Goal: Task Accomplishment & Management: Complete application form

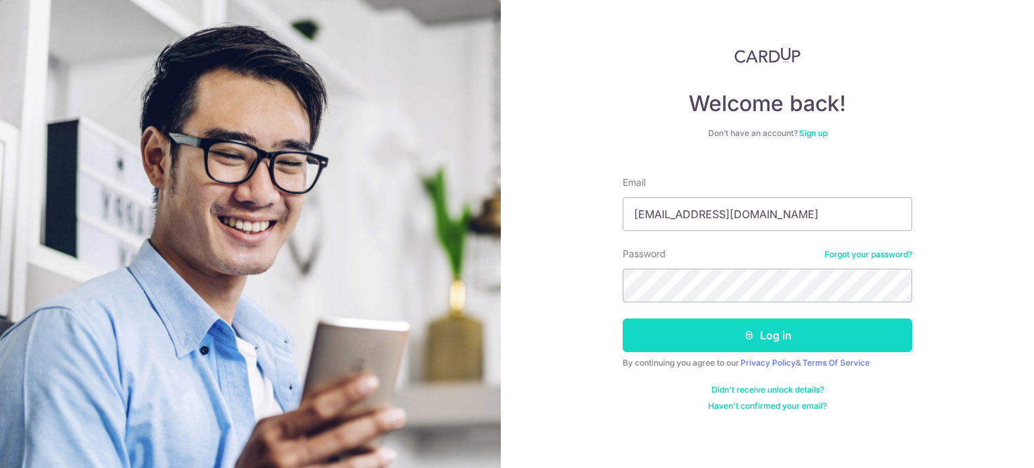
click at [754, 335] on button "Log in" at bounding box center [766, 335] width 289 height 34
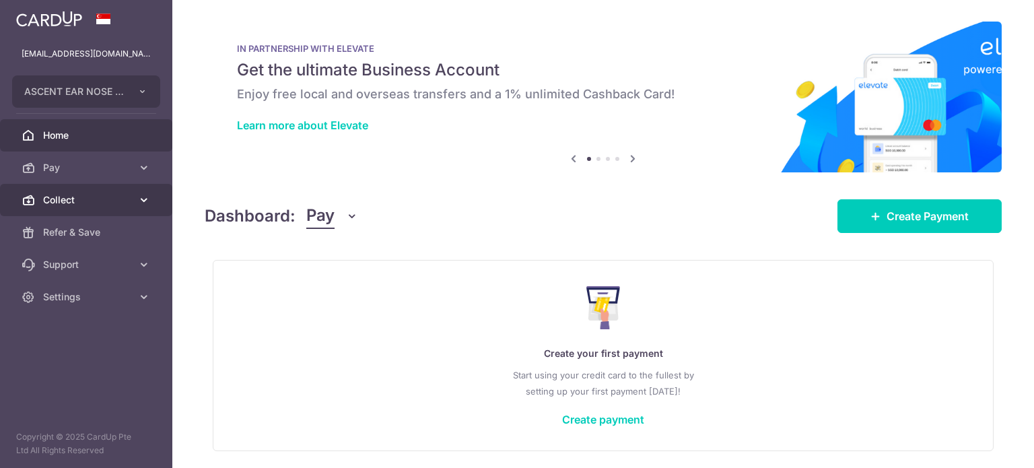
click at [135, 200] on link "Collect" at bounding box center [86, 200] width 172 height 32
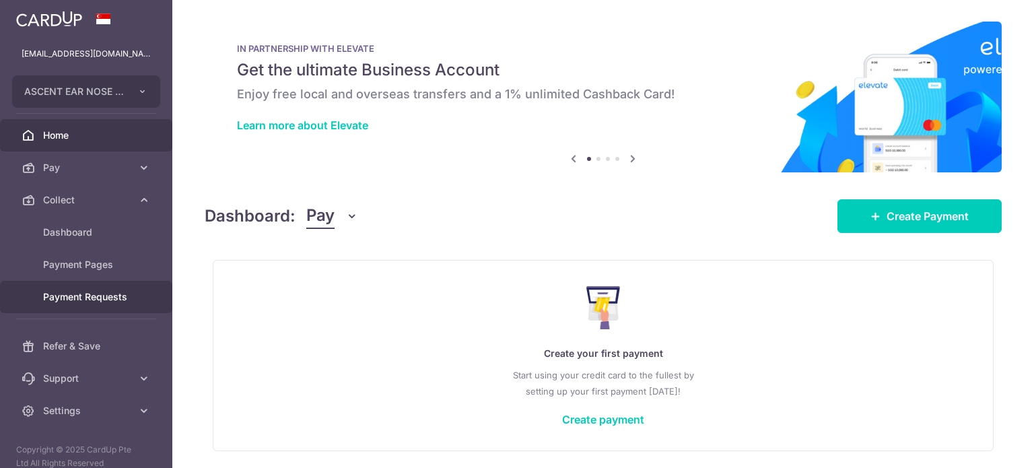
click at [59, 301] on span "Payment Requests" at bounding box center [87, 296] width 89 height 13
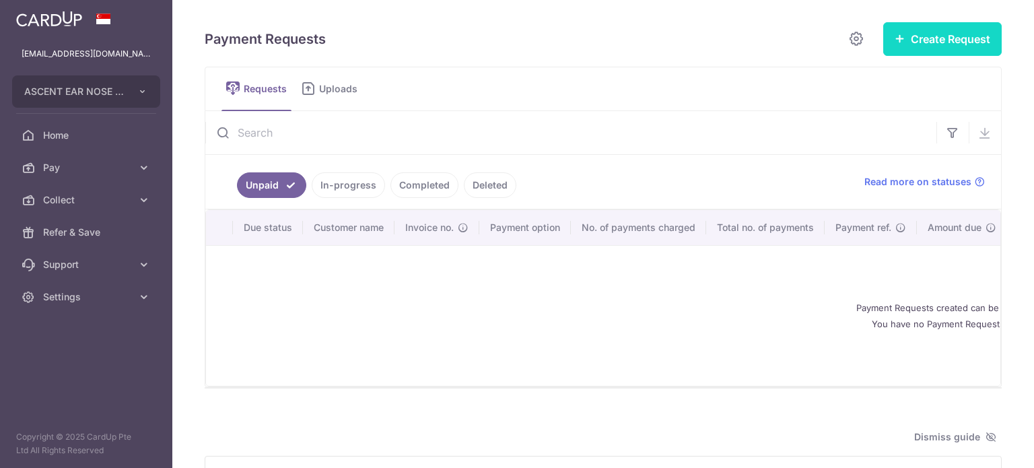
click at [945, 42] on button "Create Request" at bounding box center [942, 39] width 118 height 34
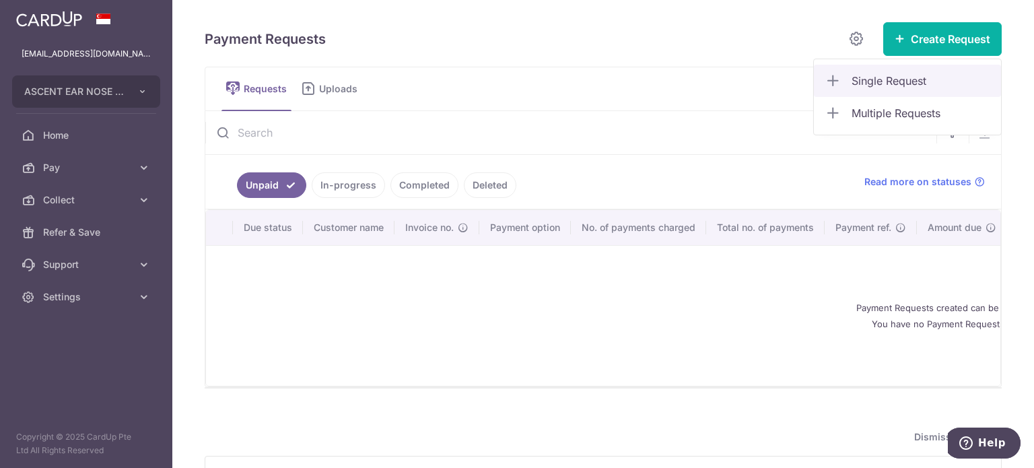
click at [851, 82] on span "Single Request" at bounding box center [920, 81] width 139 height 16
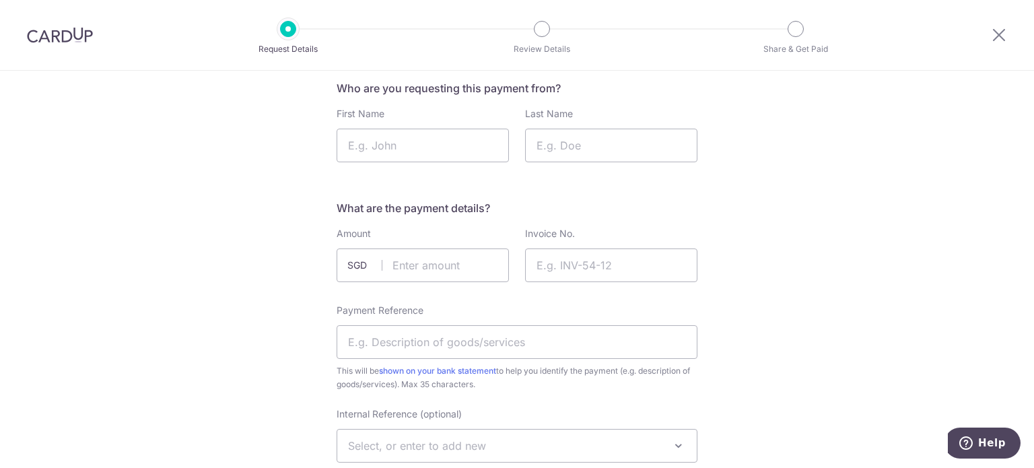
scroll to position [67, 0]
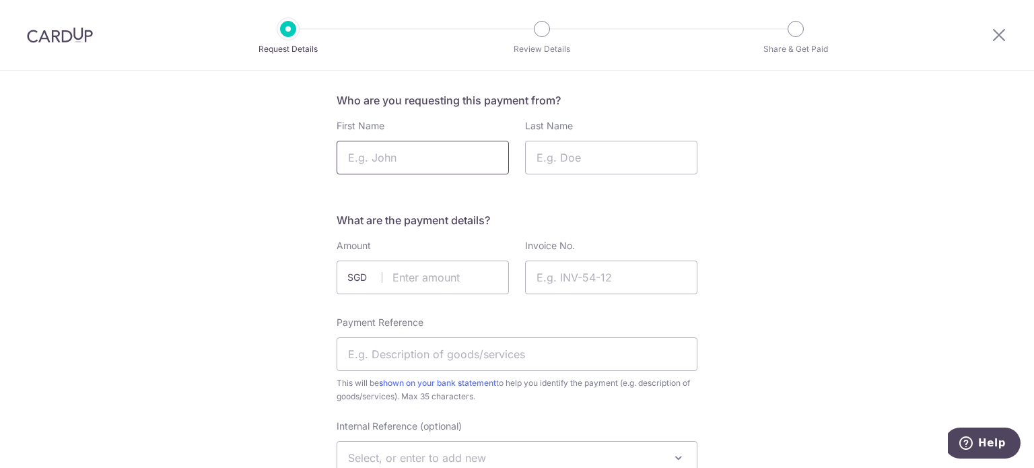
drag, startPoint x: 379, startPoint y: 143, endPoint x: 382, endPoint y: 151, distance: 8.5
click at [381, 149] on input "First Name" at bounding box center [422, 158] width 172 height 34
click at [588, 170] on input "Last Name" at bounding box center [611, 158] width 172 height 34
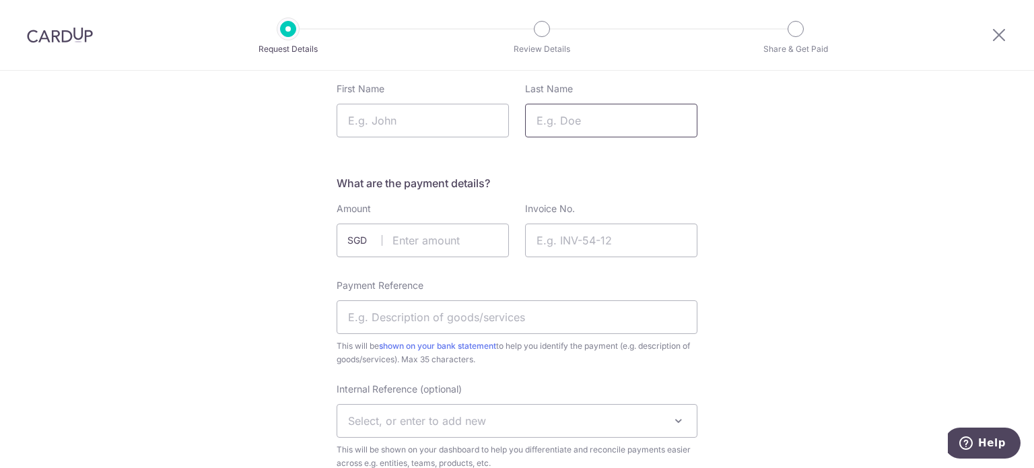
scroll to position [135, 0]
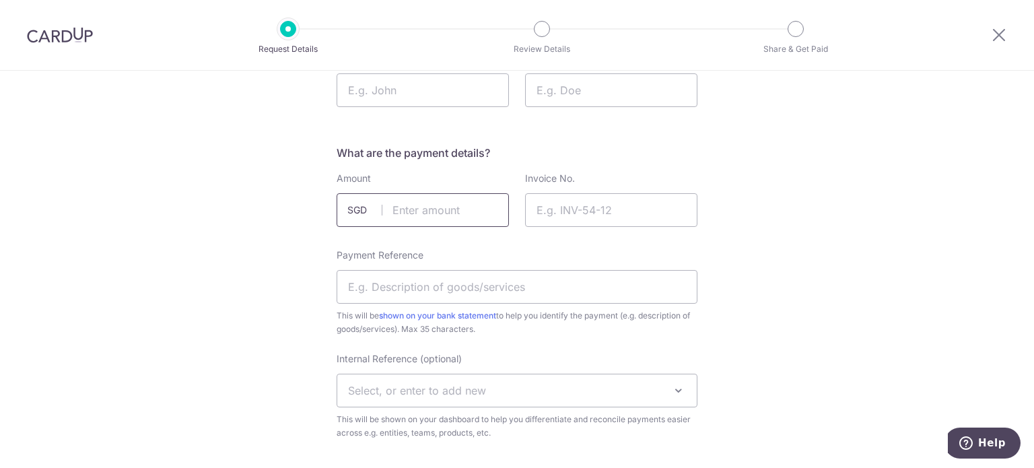
click at [434, 202] on input "text" at bounding box center [422, 210] width 172 height 34
click at [567, 212] on input "Invoice No." at bounding box center [611, 210] width 172 height 34
drag, startPoint x: 619, startPoint y: 212, endPoint x: 523, endPoint y: 209, distance: 95.6
click at [525, 209] on input "Invoice No." at bounding box center [611, 210] width 172 height 34
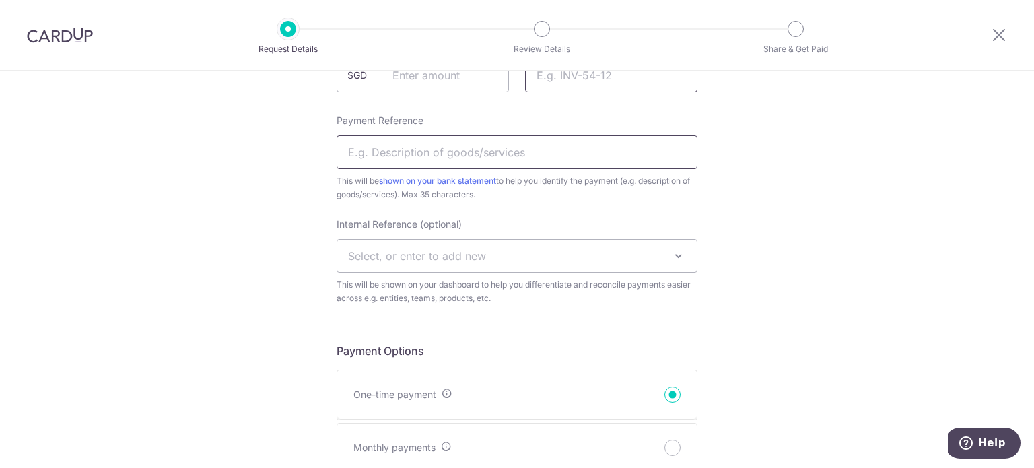
scroll to position [269, 0]
click at [476, 163] on input "Payment Reference" at bounding box center [516, 152] width 361 height 34
click at [449, 153] on input "Payment Reference" at bounding box center [516, 152] width 361 height 34
drag, startPoint x: 403, startPoint y: 153, endPoint x: 437, endPoint y: 166, distance: 36.6
click at [387, 159] on input "Payment Reference" at bounding box center [516, 152] width 361 height 34
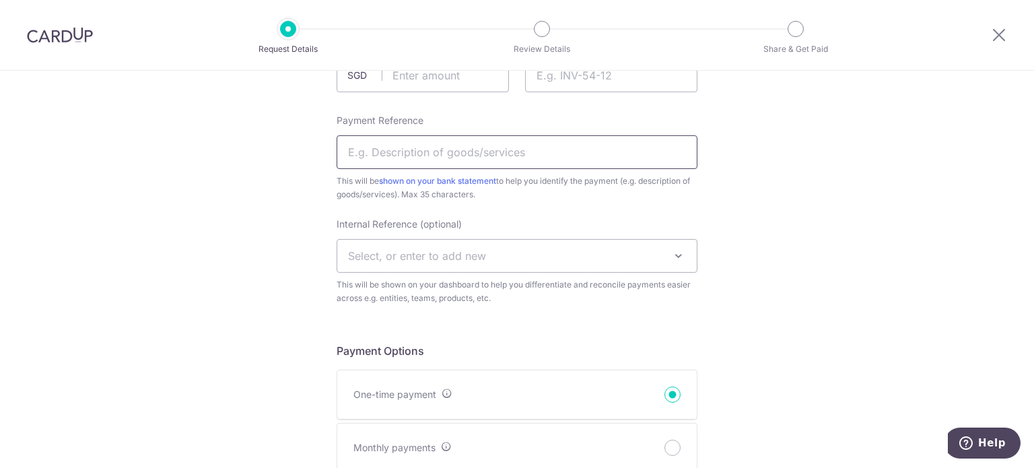
click at [443, 164] on input "Payment Reference" at bounding box center [516, 152] width 361 height 34
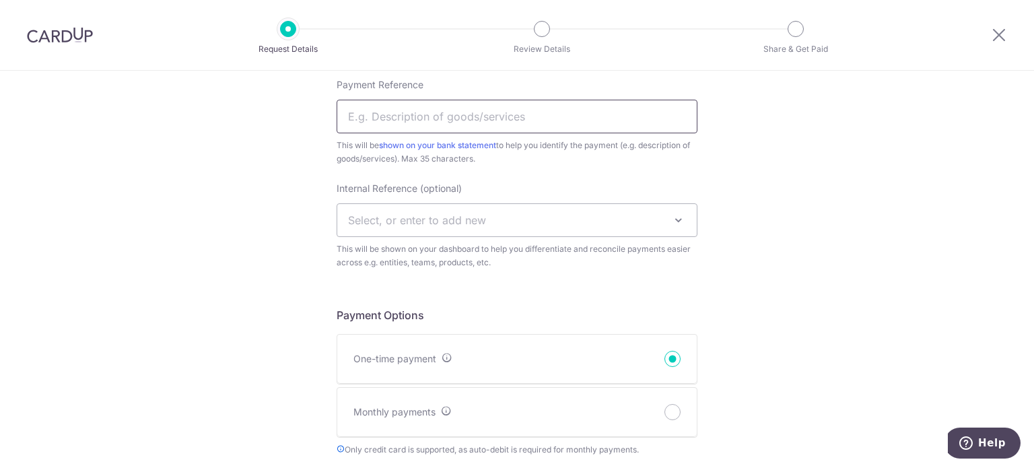
scroll to position [336, 0]
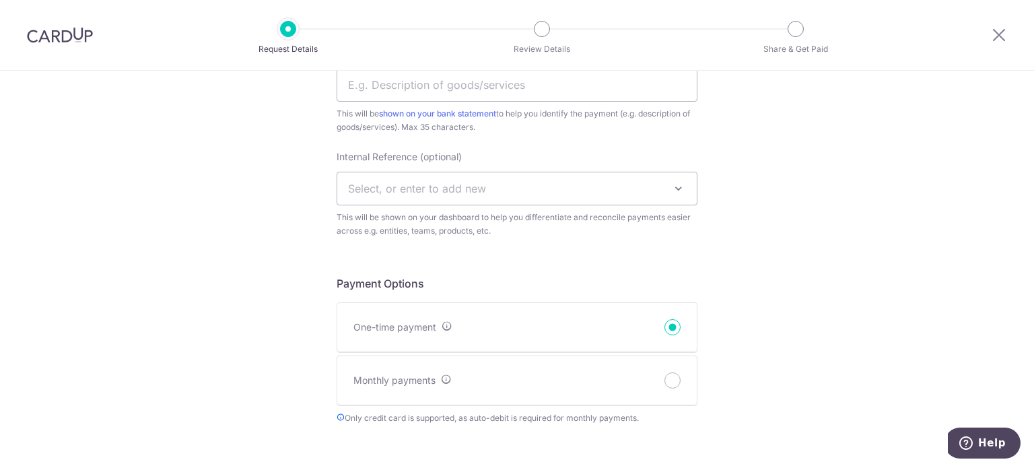
drag, startPoint x: 443, startPoint y: 188, endPoint x: 458, endPoint y: 189, distance: 14.2
click at [443, 189] on span "Select, or enter to add new" at bounding box center [417, 188] width 138 height 13
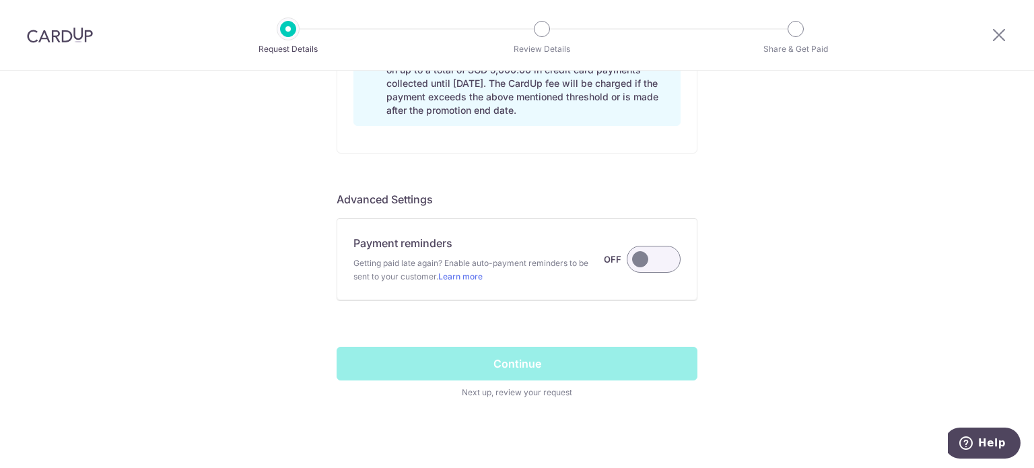
scroll to position [1180, 0]
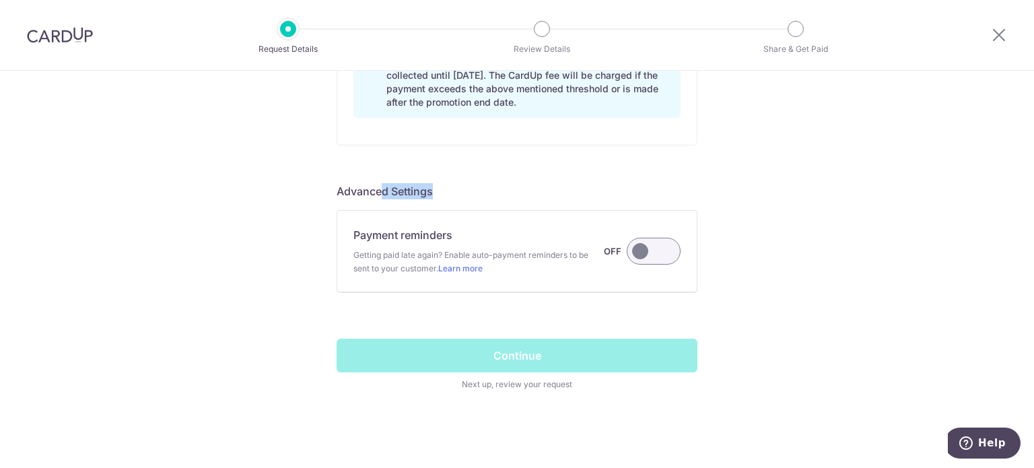
drag, startPoint x: 377, startPoint y: 187, endPoint x: 433, endPoint y: 190, distance: 55.9
click at [433, 190] on h5 "Advanced Settings" at bounding box center [516, 191] width 361 height 16
drag, startPoint x: 643, startPoint y: 248, endPoint x: 797, endPoint y: 255, distance: 153.6
click at [648, 250] on label at bounding box center [653, 251] width 54 height 27
click at [0, 0] on input "Payment reminders Getting paid late again? Enable auto-payment reminders to be …" at bounding box center [0, 0] width 0 height 0
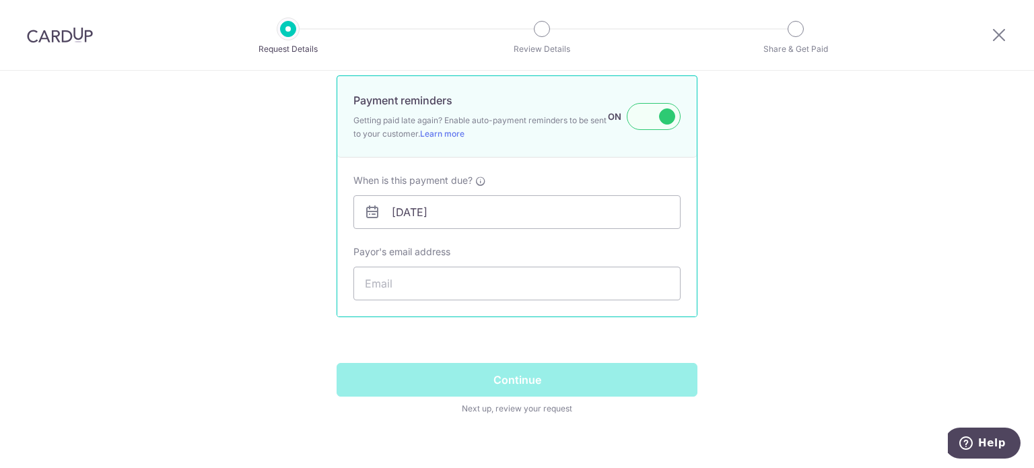
scroll to position [1339, 0]
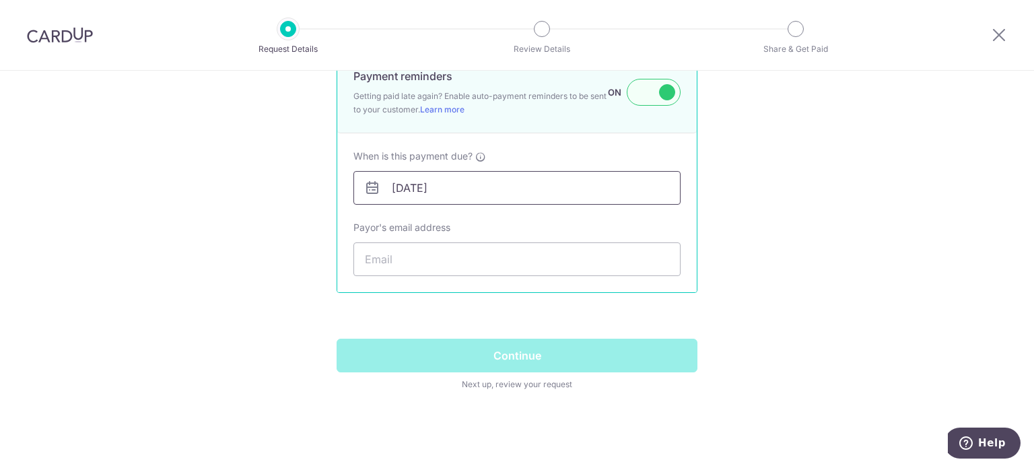
click at [412, 187] on input "[DATE]" at bounding box center [516, 188] width 327 height 34
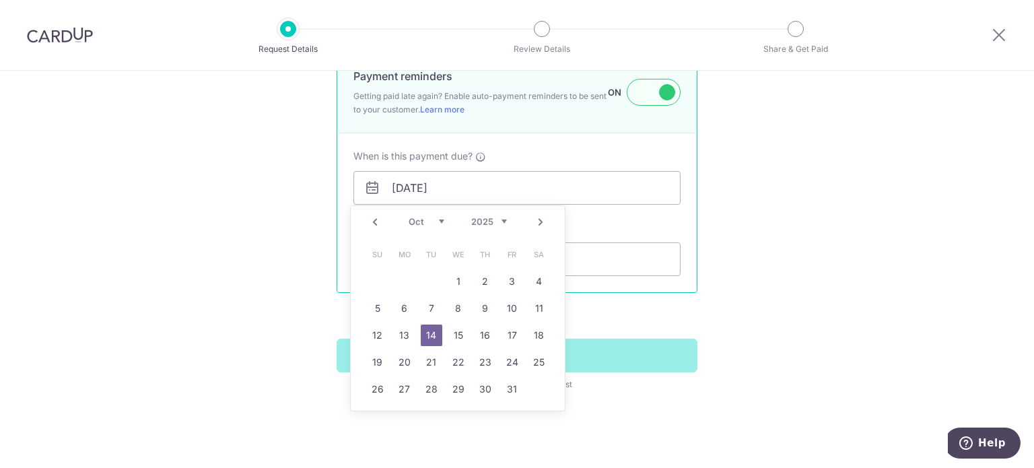
drag, startPoint x: 278, startPoint y: 179, endPoint x: 339, endPoint y: 181, distance: 61.3
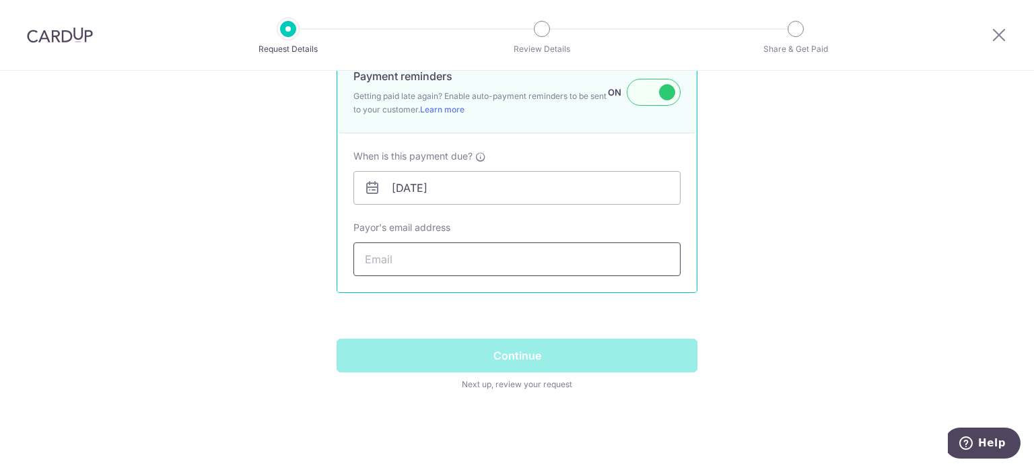
click at [386, 260] on input "Payor's email address" at bounding box center [516, 259] width 327 height 34
click at [421, 254] on input "Payor's email address" at bounding box center [516, 259] width 327 height 34
click at [1001, 35] on icon at bounding box center [998, 34] width 16 height 17
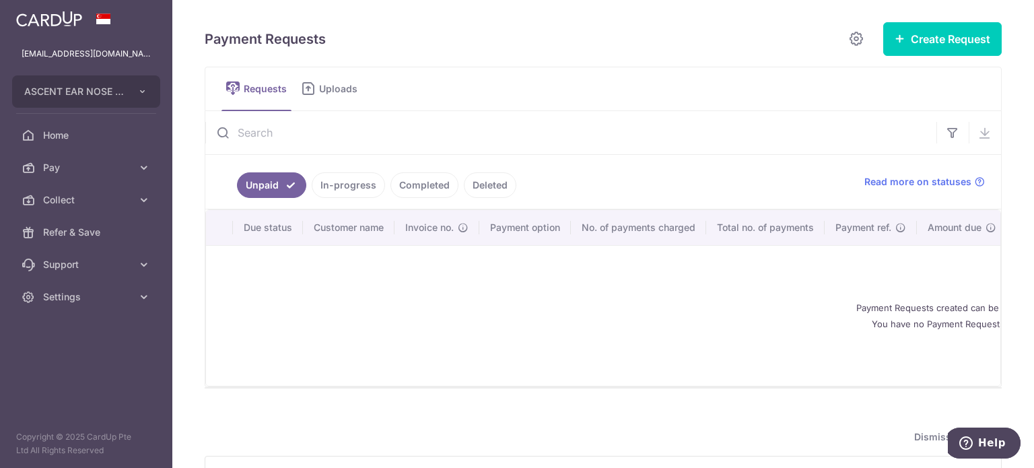
click at [339, 187] on link "In-progress" at bounding box center [348, 185] width 73 height 26
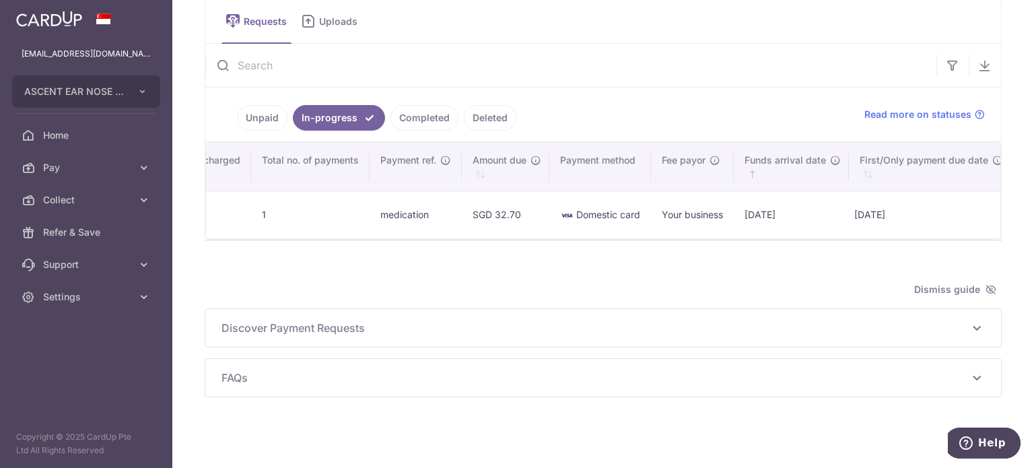
scroll to position [0, 470]
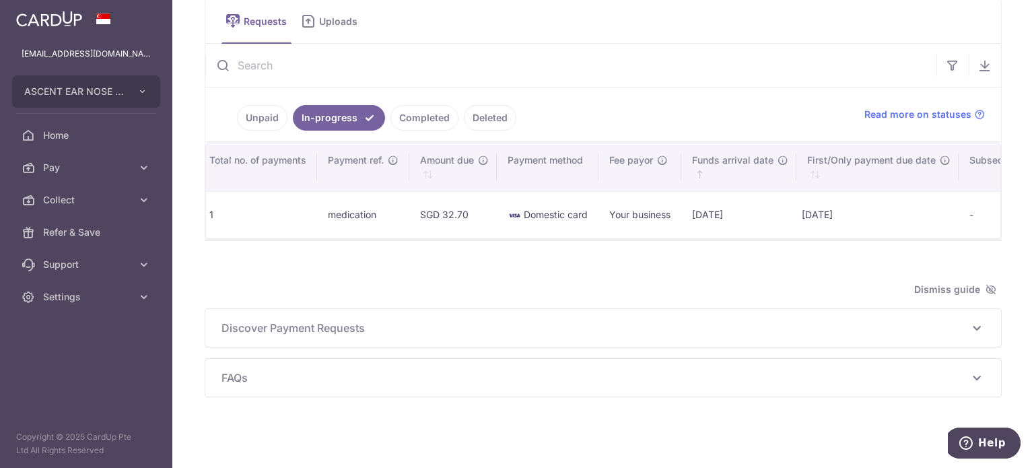
click at [707, 209] on td "[DATE]" at bounding box center [738, 214] width 115 height 47
drag, startPoint x: 696, startPoint y: 211, endPoint x: 686, endPoint y: 214, distance: 10.6
click at [686, 214] on td "[DATE]" at bounding box center [738, 214] width 115 height 47
click at [694, 215] on td "[DATE]" at bounding box center [738, 214] width 115 height 47
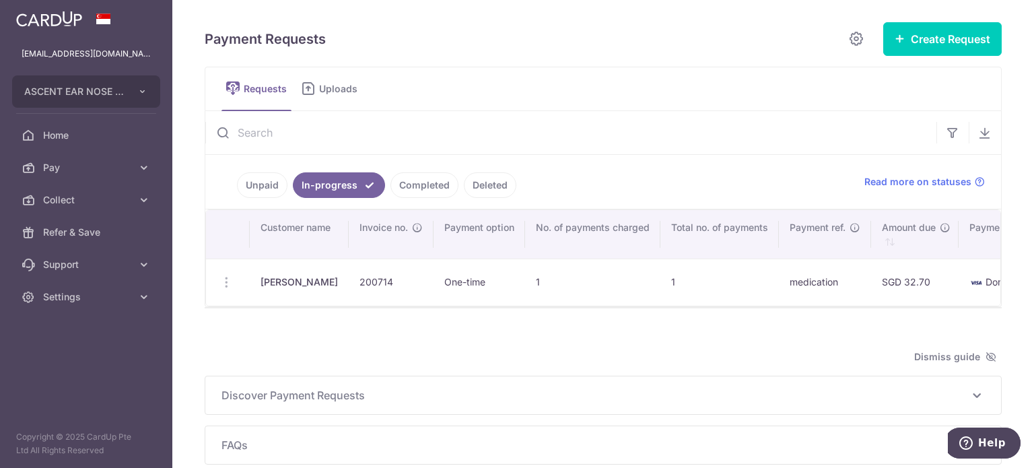
scroll to position [0, 0]
click at [934, 37] on button "Create Request" at bounding box center [942, 39] width 118 height 34
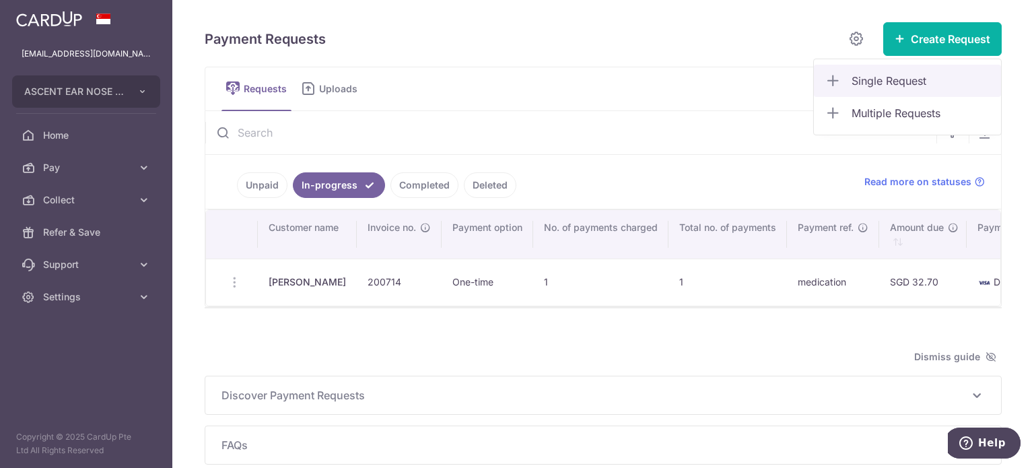
click at [892, 79] on span "Single Request" at bounding box center [920, 81] width 139 height 16
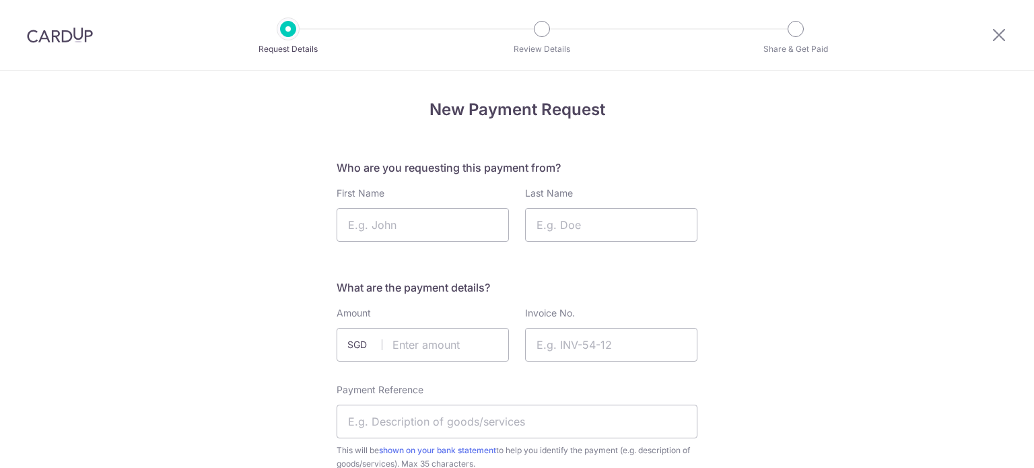
click at [423, 230] on input "First Name" at bounding box center [422, 225] width 172 height 34
type input "Tay"
click at [565, 219] on input "Last Name" at bounding box center [611, 225] width 172 height 34
type input "YunFang"
click at [480, 222] on input "Tay" at bounding box center [422, 225] width 172 height 34
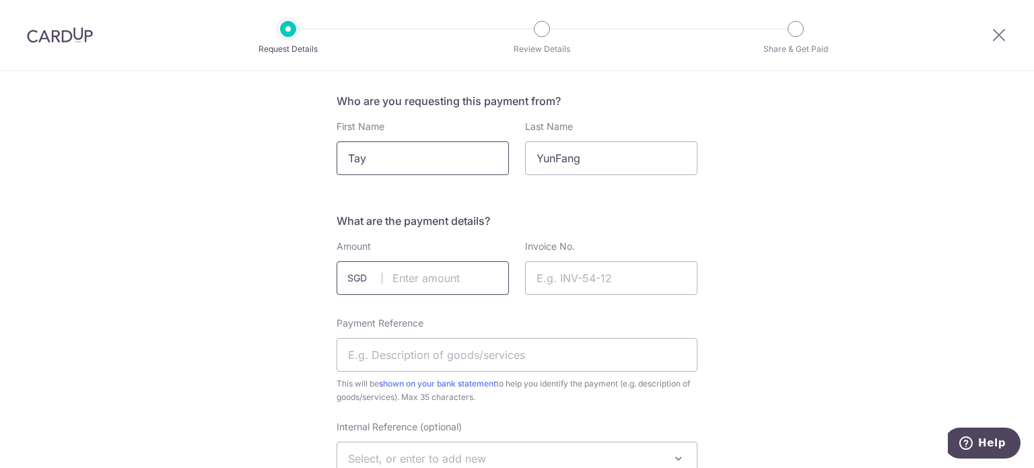
scroll to position [67, 0]
click at [448, 279] on input "text" at bounding box center [422, 277] width 172 height 34
type input "67.20"
click at [390, 279] on input "67.20" at bounding box center [422, 277] width 172 height 34
click at [576, 279] on input "Invoice No." at bounding box center [611, 277] width 172 height 34
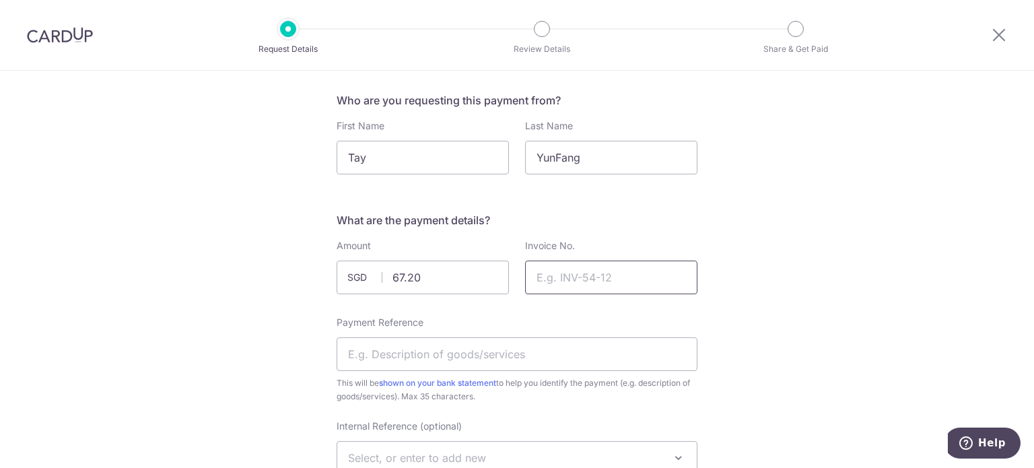
click at [579, 276] on input "Invoice No." at bounding box center [611, 277] width 172 height 34
paste input "199910"
click at [533, 277] on input "199910" at bounding box center [611, 277] width 172 height 34
type input "199910"
click at [523, 345] on input "Payment Reference" at bounding box center [516, 354] width 361 height 34
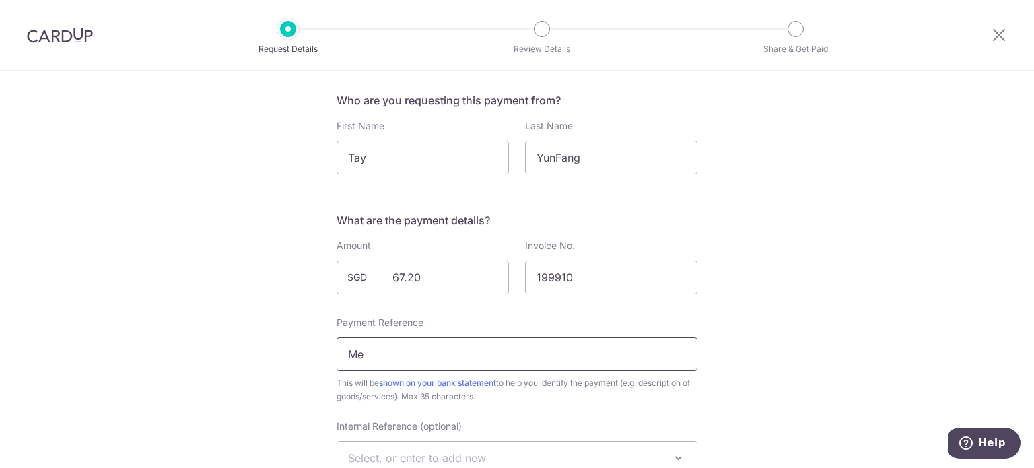
type input "M"
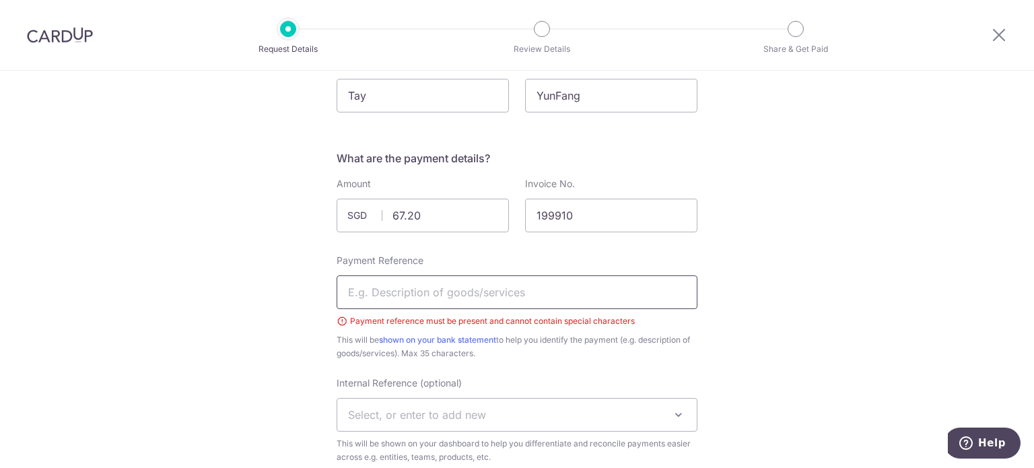
scroll to position [202, 0]
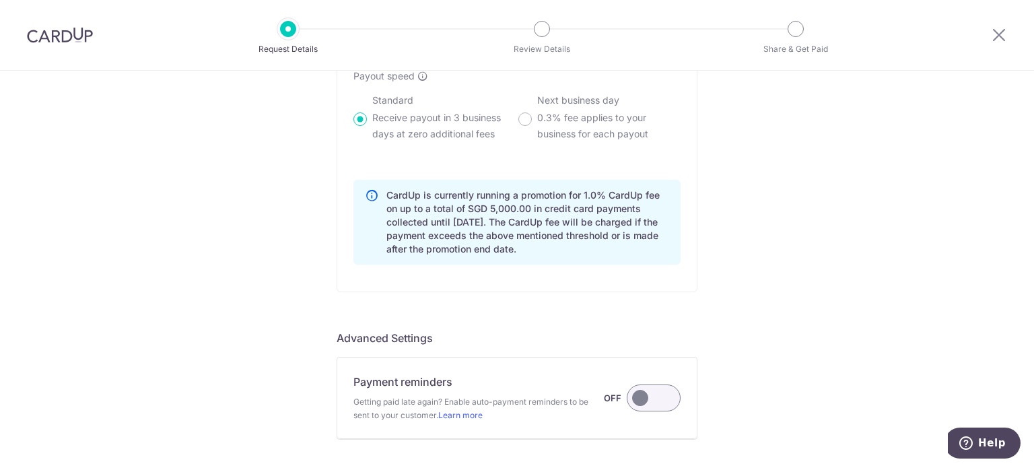
scroll to position [1077, 0]
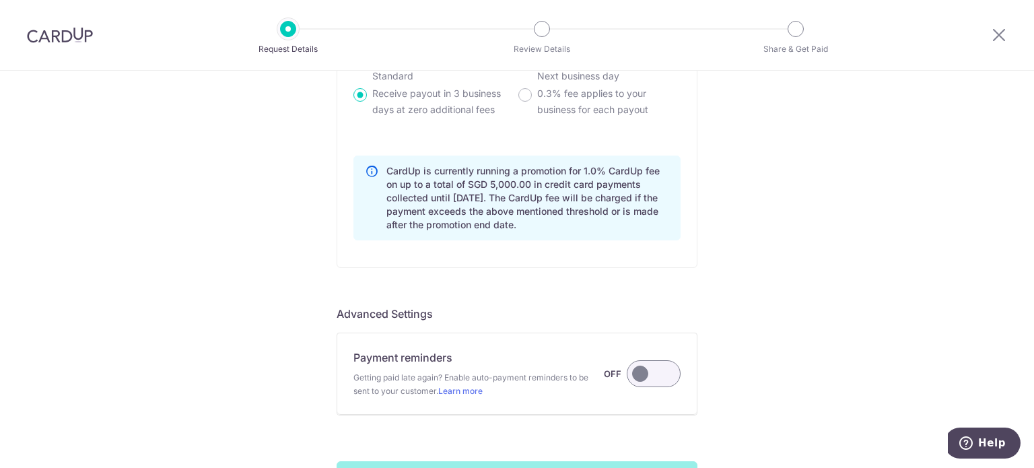
click at [651, 367] on label at bounding box center [653, 373] width 54 height 27
click at [0, 0] on input "Payment reminders Getting paid late again? Enable auto-payment reminders to be …" at bounding box center [0, 0] width 0 height 0
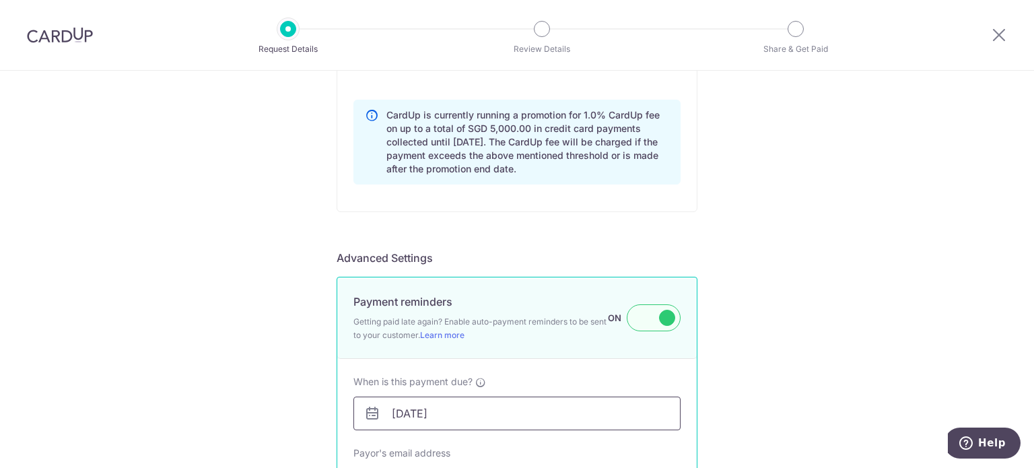
scroll to position [1211, 0]
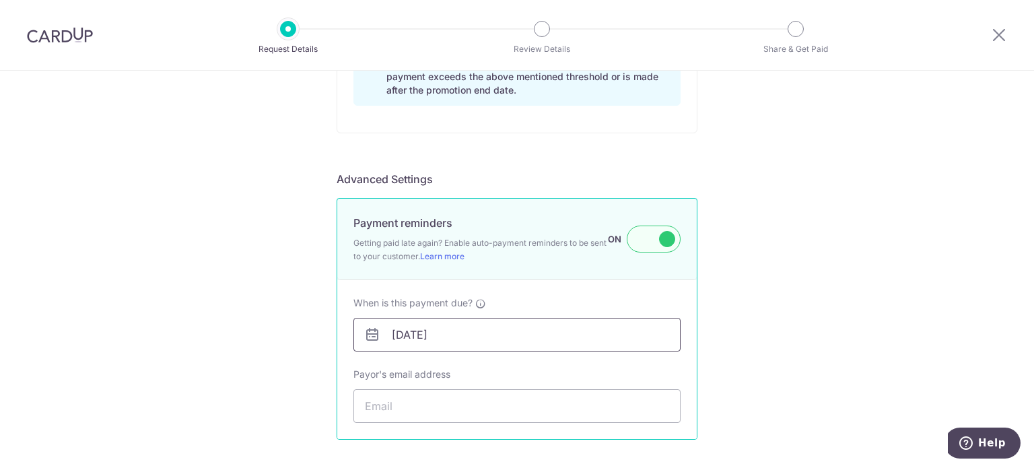
click at [480, 334] on input "[DATE]" at bounding box center [516, 335] width 327 height 34
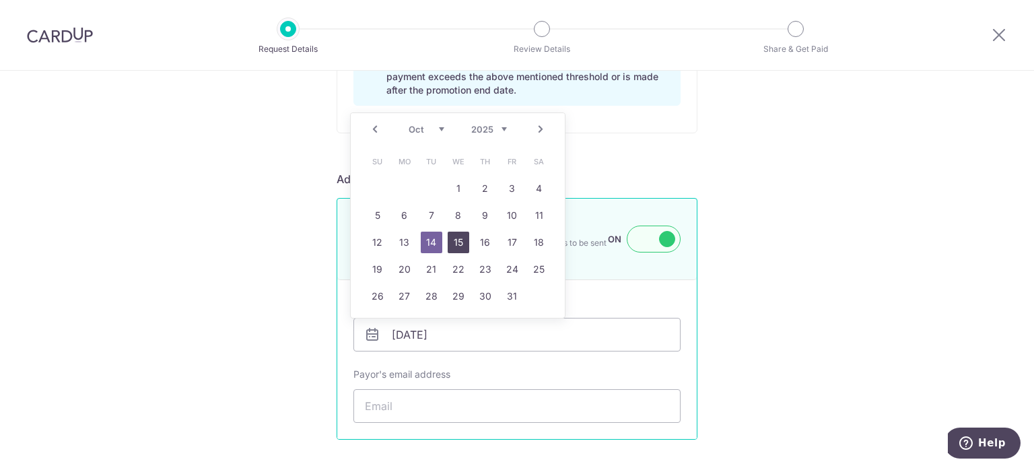
click at [460, 242] on link "15" at bounding box center [458, 242] width 22 height 22
type input "[DATE]"
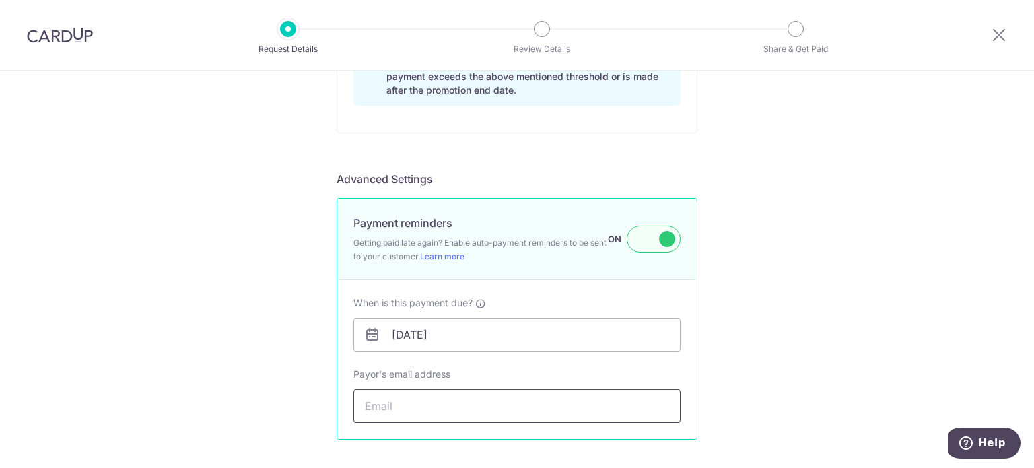
click at [397, 403] on input "Payor's email address" at bounding box center [516, 406] width 327 height 34
type input "happy-closet@hotmail.com"
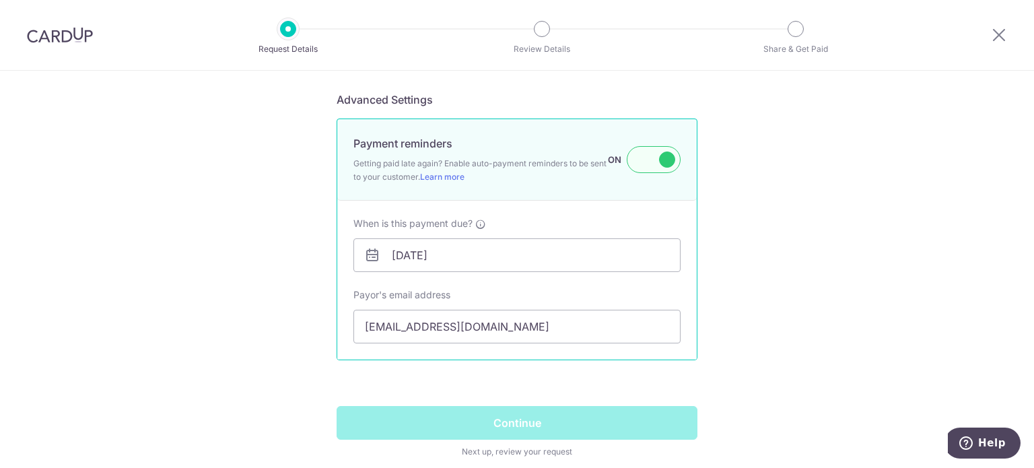
scroll to position [1346, 0]
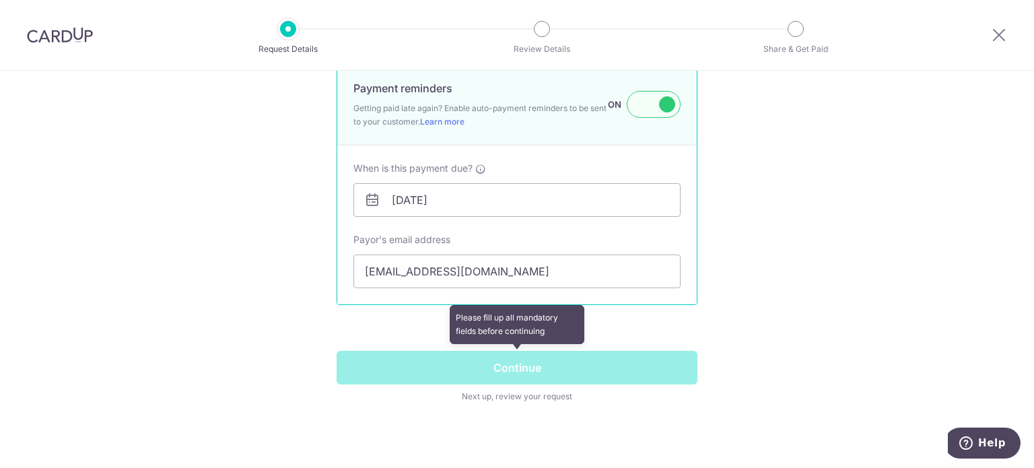
click at [508, 365] on span at bounding box center [516, 377] width 361 height 52
click at [514, 369] on span at bounding box center [516, 377] width 361 height 52
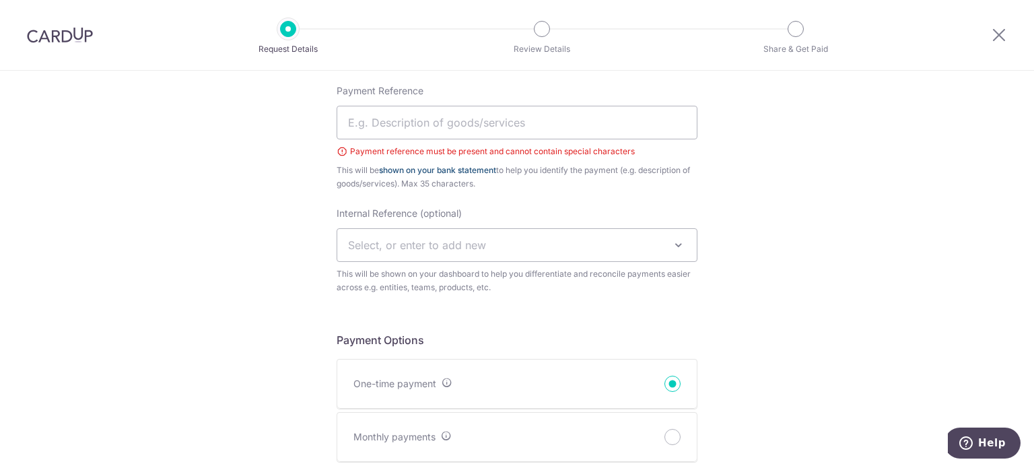
scroll to position [269, 0]
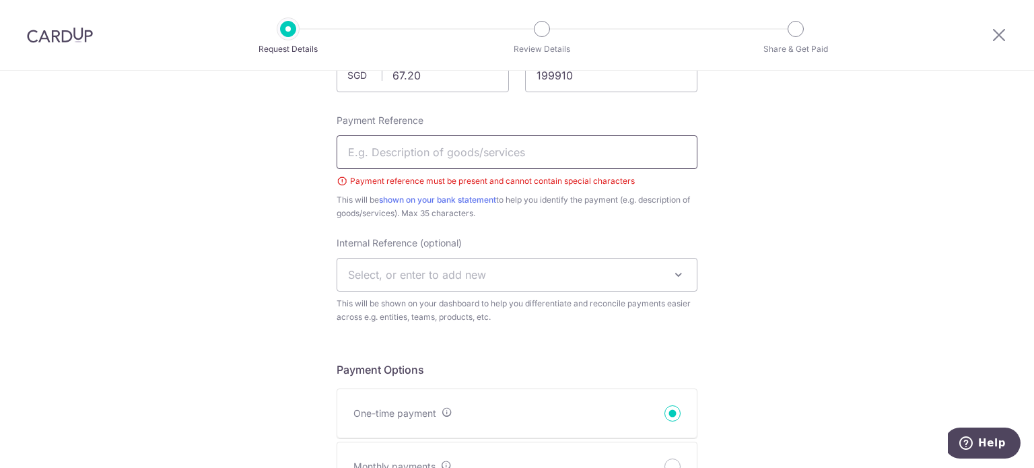
click at [451, 150] on input "Payment Reference" at bounding box center [516, 152] width 361 height 34
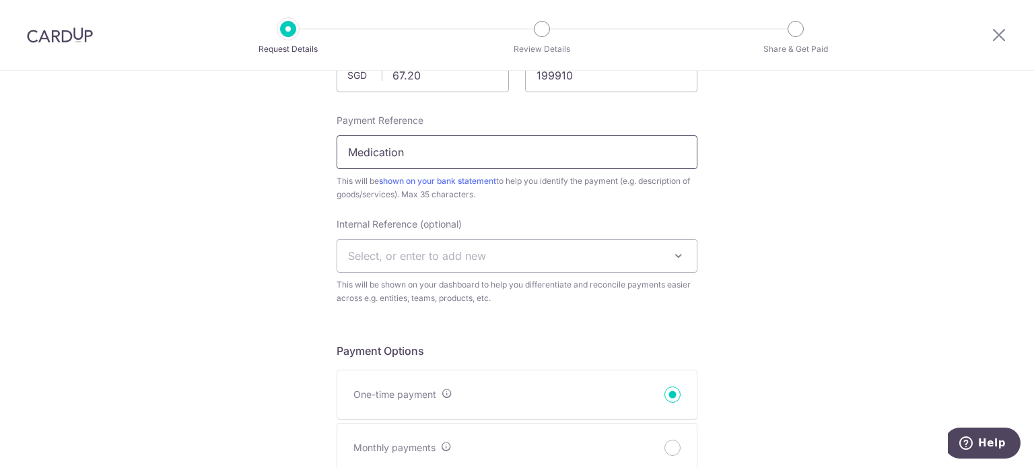
type input "Medication"
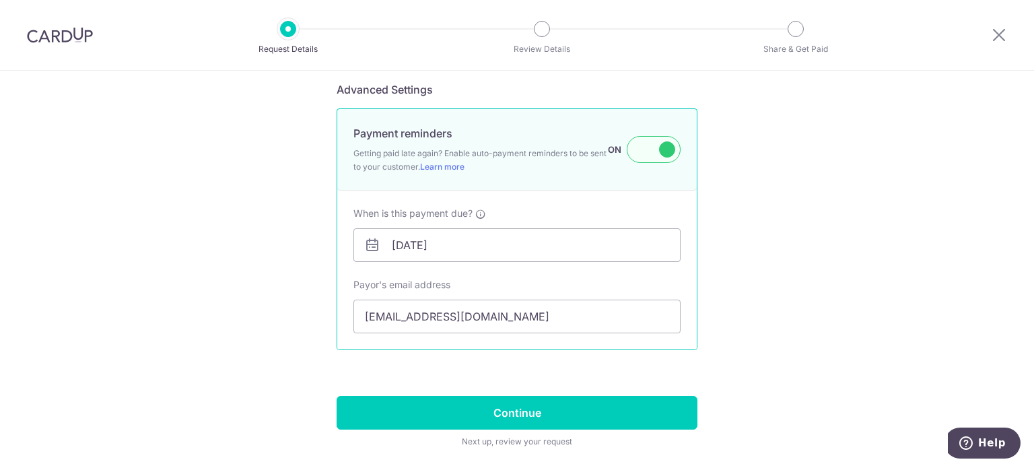
scroll to position [1339, 0]
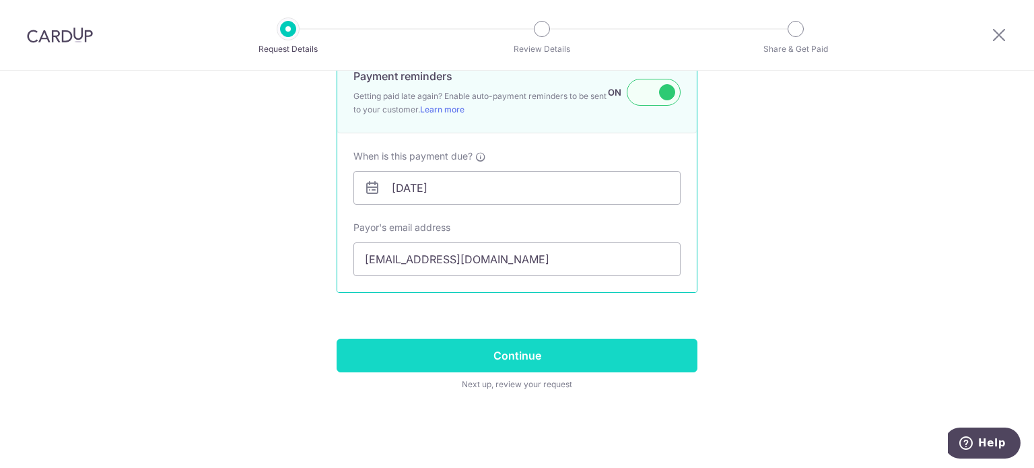
click at [549, 342] on input "Continue" at bounding box center [516, 355] width 361 height 34
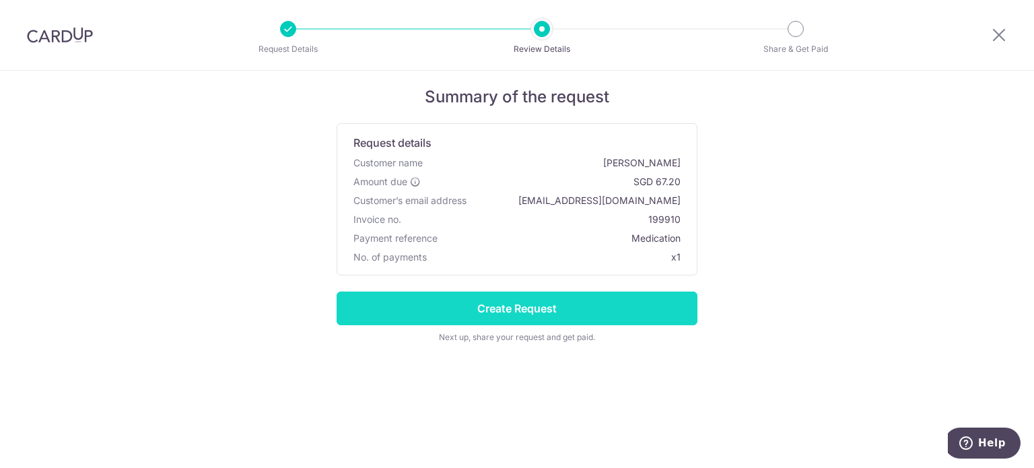
click at [533, 305] on input "Create Request" at bounding box center [516, 308] width 361 height 34
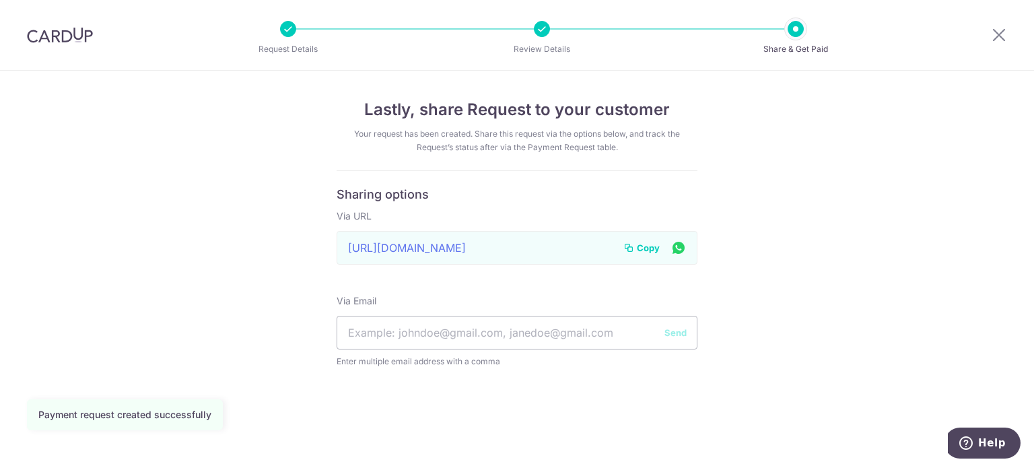
click at [648, 247] on span "Copy" at bounding box center [648, 247] width 23 height 13
click at [832, 320] on div "Lastly, share Request to your customer Your request has been created. Share thi…" at bounding box center [517, 269] width 1034 height 397
click at [999, 34] on icon at bounding box center [998, 34] width 16 height 17
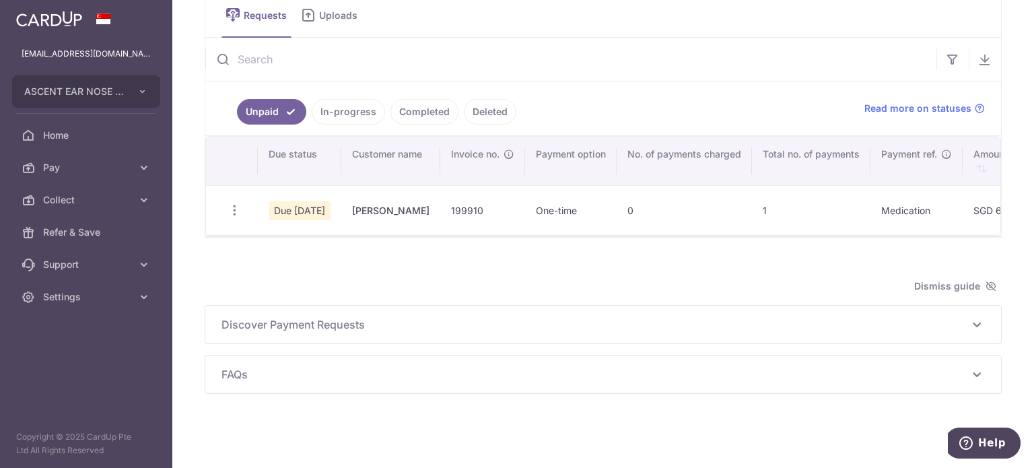
scroll to position [11, 0]
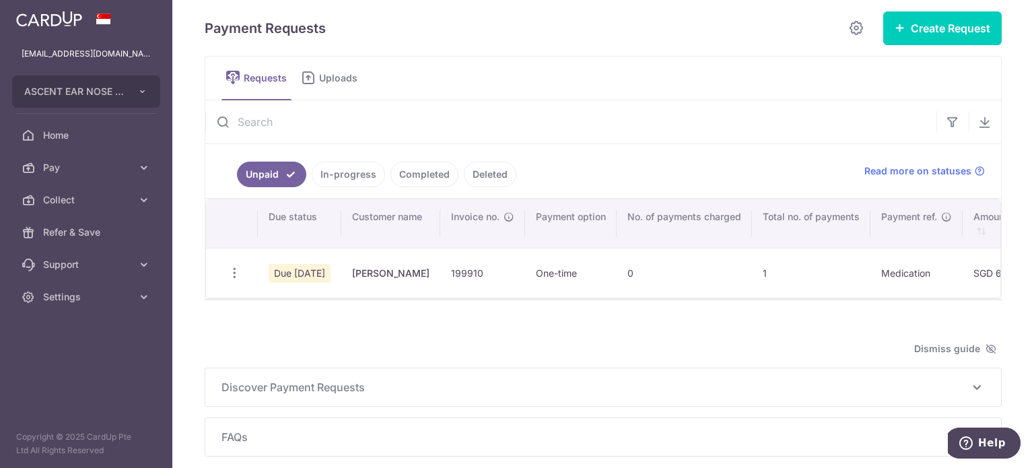
click at [345, 173] on link "In-progress" at bounding box center [348, 174] width 73 height 26
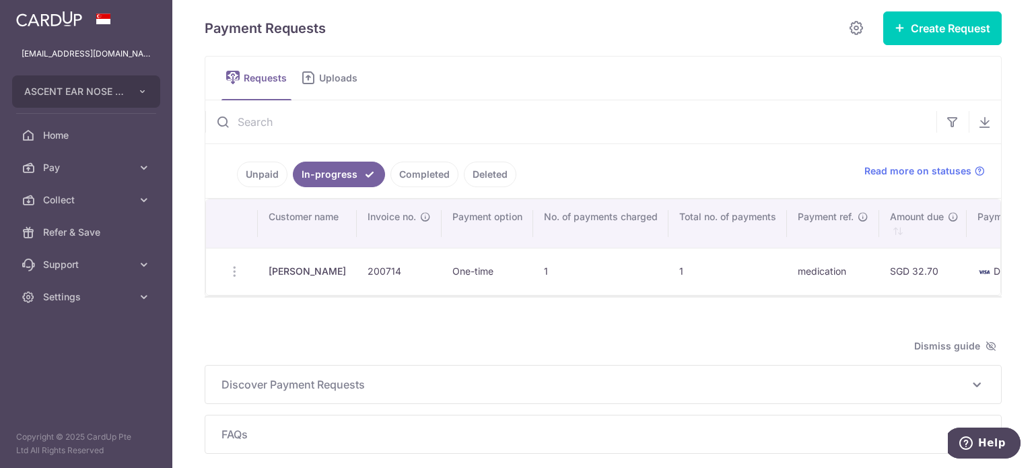
click at [273, 172] on link "Unpaid" at bounding box center [262, 174] width 50 height 26
